Goal: Check status: Check status

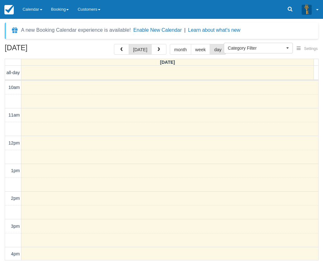
select select
click at [29, 9] on link "Calendar" at bounding box center [32, 9] width 29 height 19
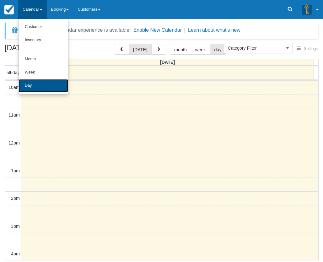
click at [39, 83] on link "Day" at bounding box center [44, 85] width 50 height 13
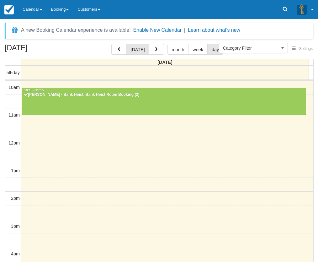
select select
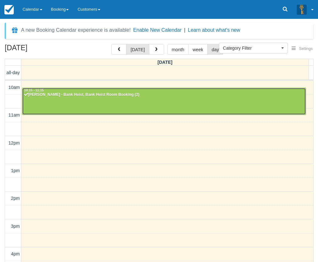
click at [106, 97] on div "Jodie Cooper - Bank Heist, Bank Heist Room Booking (2)" at bounding box center [164, 94] width 280 height 5
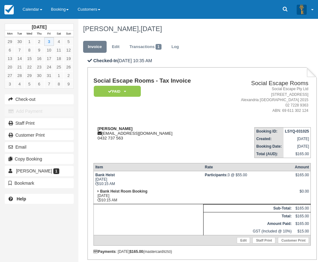
click at [105, 129] on strong "Jodie Cooper" at bounding box center [115, 128] width 35 height 5
drag, startPoint x: 105, startPoint y: 129, endPoint x: 112, endPoint y: 129, distance: 6.9
click at [112, 129] on strong "Jodie Cooper" at bounding box center [115, 128] width 35 height 5
copy strong "Jodie Cooper"
click at [25, 10] on link "Calendar" at bounding box center [32, 9] width 29 height 19
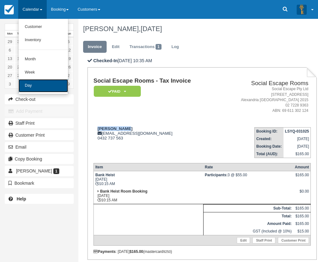
click at [34, 84] on link "Day" at bounding box center [44, 85] width 50 height 13
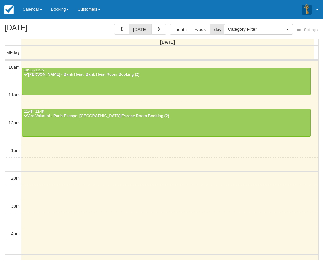
select select
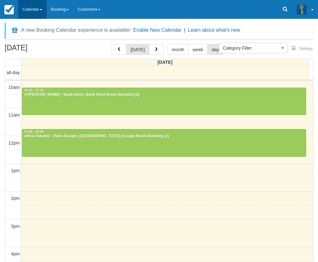
click at [37, 11] on link "Calendar" at bounding box center [32, 9] width 29 height 19
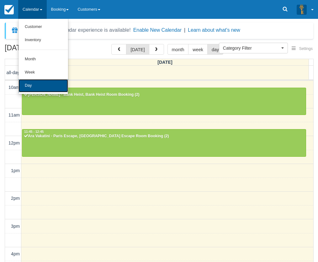
click at [36, 83] on link "Day" at bounding box center [44, 85] width 50 height 13
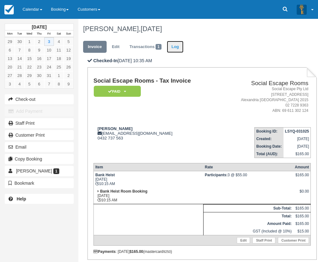
click at [175, 47] on link "Log" at bounding box center [175, 47] width 17 height 12
click at [179, 47] on link "Log" at bounding box center [175, 47] width 17 height 12
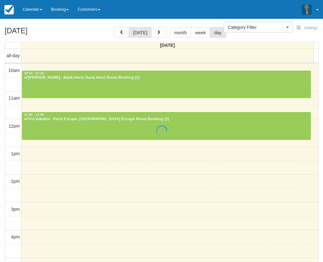
select select
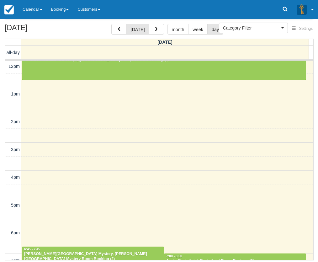
scroll to position [59, 0]
